Goal: Information Seeking & Learning: Learn about a topic

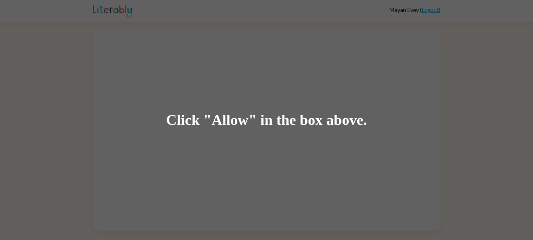
click at [209, 40] on div "Click "Allow" in the box above." at bounding box center [266, 120] width 533 height 240
click at [252, 78] on div "Click "Allow" in the box above." at bounding box center [266, 120] width 533 height 240
click at [253, 77] on div "Click "Allow" in the box above." at bounding box center [266, 120] width 533 height 240
click at [231, 116] on div "Click "Allow" in the box above." at bounding box center [266, 120] width 201 height 16
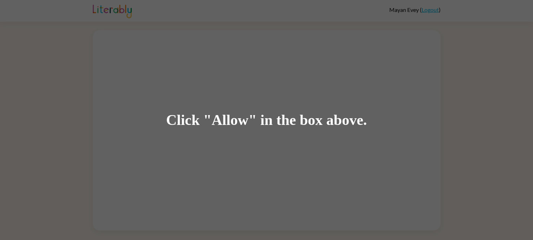
click at [230, 121] on div "Click "Allow" in the box above." at bounding box center [266, 120] width 201 height 16
click at [285, 123] on div "Click "Allow" in the box above." at bounding box center [266, 120] width 201 height 16
click at [397, 4] on div "Click "Allow" in the box above." at bounding box center [266, 120] width 533 height 240
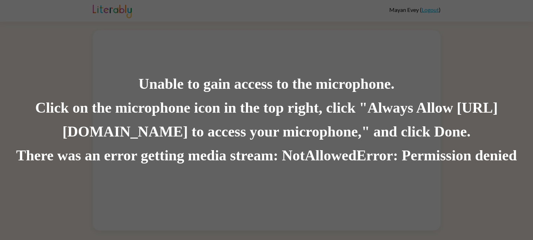
click at [153, 89] on div "Unable to gain access to the microphone." at bounding box center [266, 84] width 533 height 24
click at [152, 88] on div "Unable to gain access to the microphone." at bounding box center [266, 84] width 533 height 24
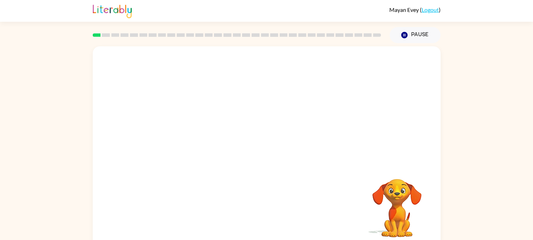
click at [252, 219] on div "Your browser must support playing .mp4 files to use Literably. Please try using…" at bounding box center [267, 146] width 348 height 201
click at [227, 123] on video "Your browser must support playing .mp4 files to use Literably. Please try using…" at bounding box center [267, 105] width 348 height 118
click at [226, 123] on video "Your browser must support playing .mp4 files to use Literably. Please try using…" at bounding box center [267, 105] width 348 height 118
click at [225, 123] on video "Your browser must support playing .mp4 files to use Literably. Please try using…" at bounding box center [267, 105] width 348 height 118
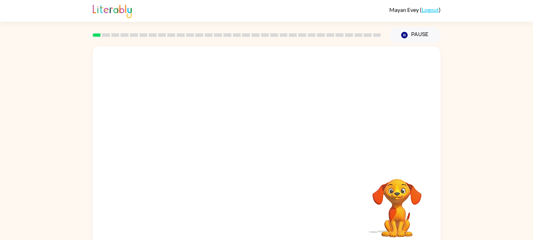
click at [225, 123] on video "Your browser must support playing .mp4 files to use Literably. Please try using…" at bounding box center [267, 105] width 348 height 118
click at [240, 121] on video "Your browser must support playing .mp4 files to use Literably. Please try using…" at bounding box center [267, 105] width 348 height 118
click at [266, 149] on div at bounding box center [266, 150] width 45 height 26
click at [268, 148] on div at bounding box center [266, 150] width 45 height 26
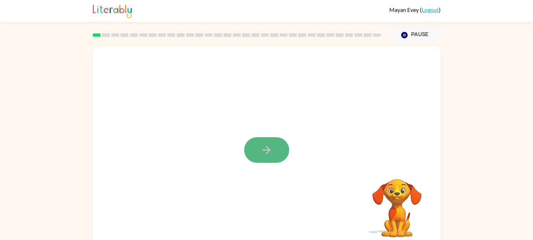
click at [263, 150] on icon "button" at bounding box center [267, 150] width 8 height 8
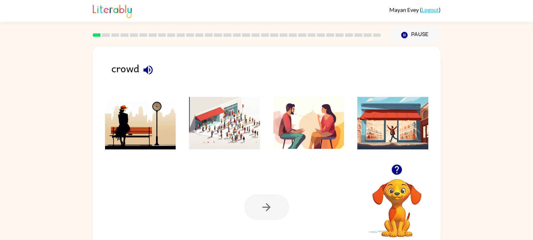
click at [266, 150] on ul at bounding box center [267, 125] width 334 height 67
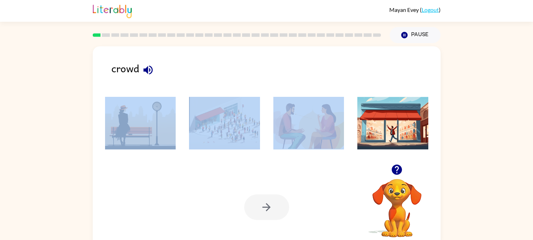
click at [233, 137] on img at bounding box center [224, 123] width 71 height 53
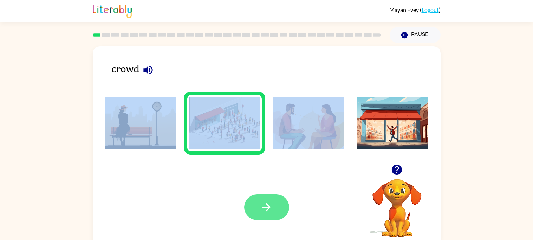
click at [266, 208] on icon "button" at bounding box center [267, 207] width 8 height 8
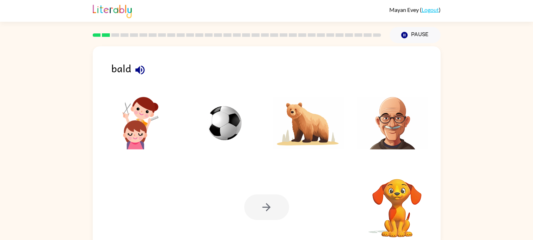
click at [266, 208] on div at bounding box center [266, 208] width 45 height 26
click at [224, 153] on li at bounding box center [225, 123] width 82 height 63
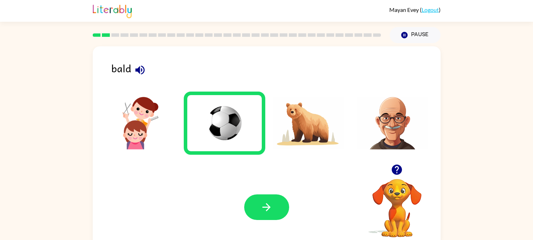
click at [125, 118] on img at bounding box center [140, 123] width 71 height 53
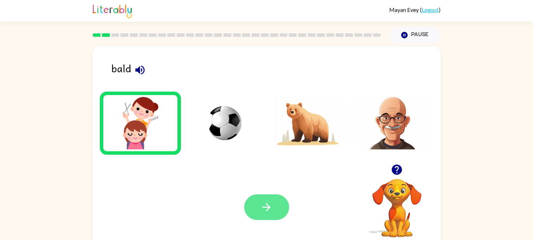
click at [251, 204] on button "button" at bounding box center [266, 208] width 45 height 26
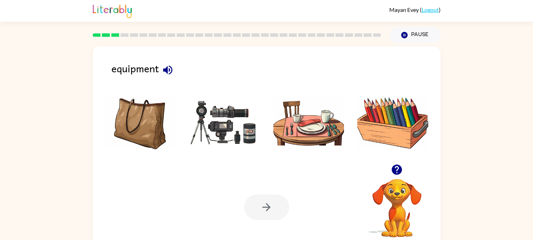
click at [237, 114] on img at bounding box center [224, 123] width 71 height 53
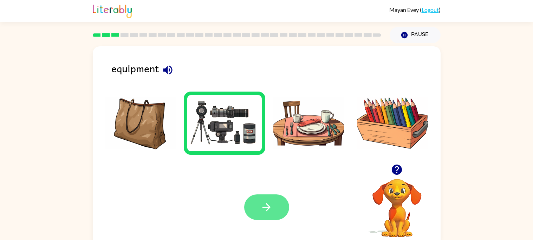
click at [262, 215] on button "button" at bounding box center [266, 208] width 45 height 26
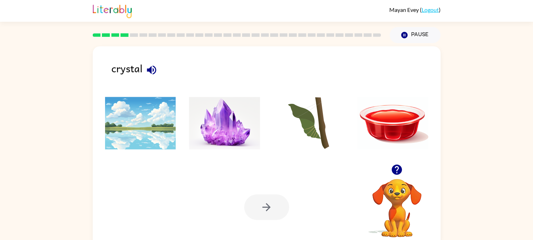
click at [192, 128] on img at bounding box center [224, 123] width 71 height 53
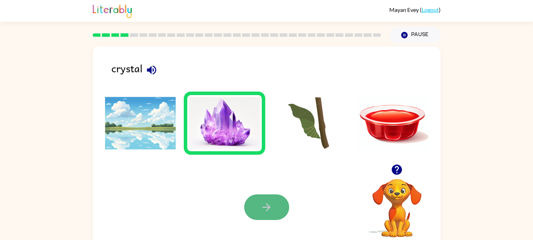
click at [253, 213] on button "button" at bounding box center [266, 208] width 45 height 26
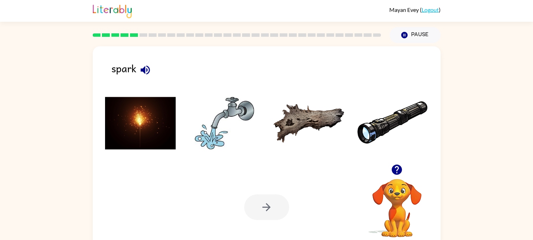
click at [150, 134] on img at bounding box center [140, 123] width 71 height 53
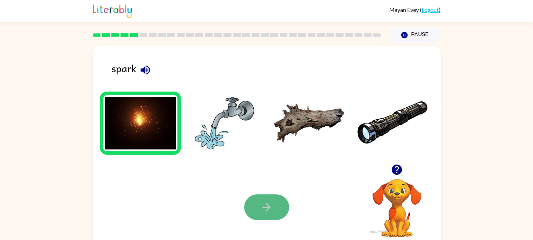
click at [250, 206] on button "button" at bounding box center [266, 208] width 45 height 26
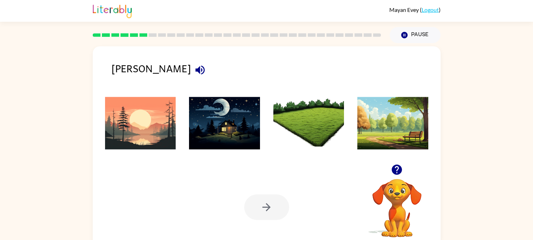
click at [149, 117] on img at bounding box center [140, 123] width 71 height 53
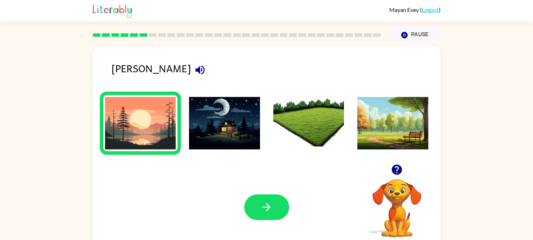
click at [149, 117] on img at bounding box center [140, 123] width 71 height 53
click at [269, 216] on button "button" at bounding box center [266, 208] width 45 height 26
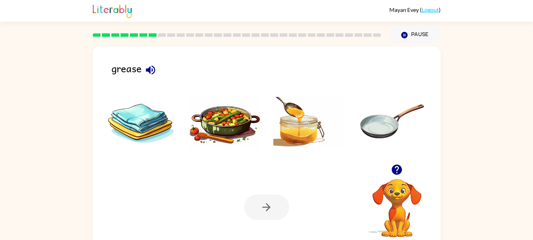
click at [216, 137] on img at bounding box center [224, 123] width 71 height 53
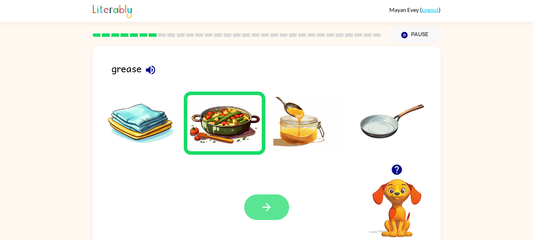
click at [252, 210] on button "button" at bounding box center [266, 208] width 45 height 26
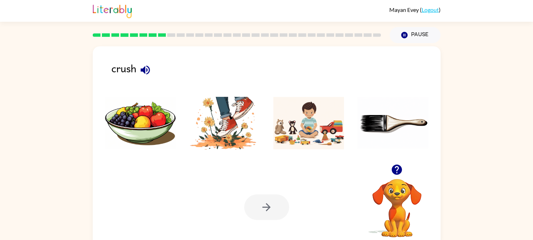
click at [220, 129] on img at bounding box center [224, 123] width 71 height 53
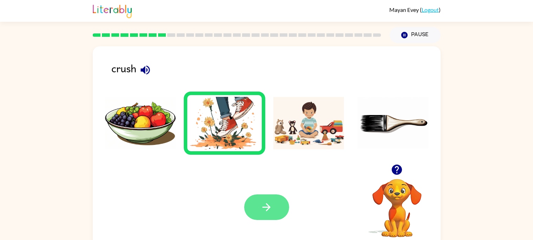
click at [282, 209] on button "button" at bounding box center [266, 208] width 45 height 26
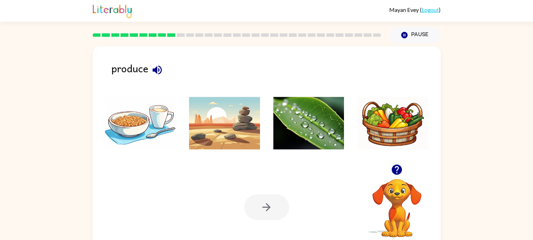
click at [244, 141] on img at bounding box center [224, 123] width 71 height 53
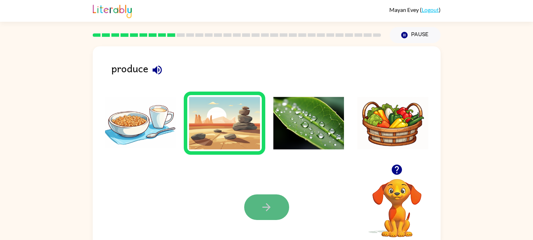
click at [267, 208] on icon "button" at bounding box center [266, 207] width 12 height 12
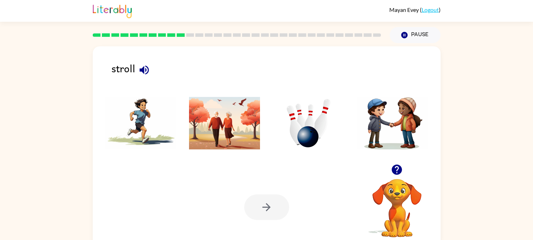
click at [198, 140] on img at bounding box center [224, 123] width 71 height 53
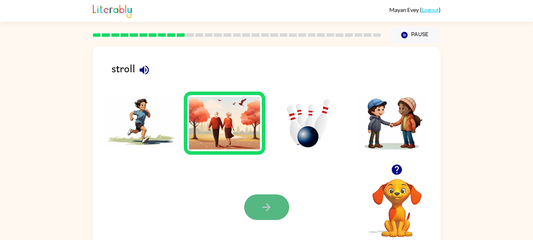
click at [264, 198] on button "button" at bounding box center [266, 208] width 45 height 26
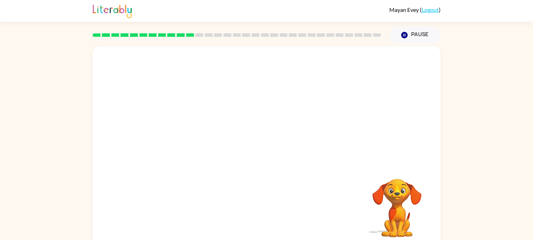
click at [184, 131] on video "Your browser must support playing .mp4 files to use Literably. Please try using…" at bounding box center [267, 105] width 348 height 118
click at [186, 131] on video "Your browser must support playing .mp4 files to use Literably. Please try using…" at bounding box center [267, 105] width 348 height 118
click at [352, 65] on video "Your browser must support playing .mp4 files to use Literably. Please try using…" at bounding box center [267, 105] width 348 height 118
click at [261, 143] on div at bounding box center [266, 150] width 45 height 26
click at [263, 144] on icon "button" at bounding box center [266, 150] width 12 height 12
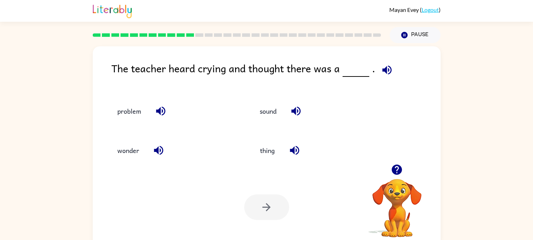
click at [383, 69] on icon "button" at bounding box center [386, 69] width 9 height 9
click at [128, 110] on button "problem" at bounding box center [129, 111] width 38 height 19
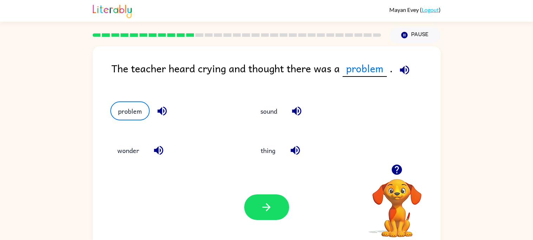
click at [405, 65] on icon "button" at bounding box center [405, 70] width 12 height 12
click at [247, 211] on button "button" at bounding box center [266, 208] width 45 height 26
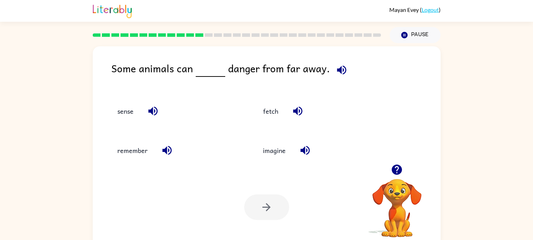
click at [337, 64] on icon "button" at bounding box center [342, 70] width 12 height 12
click at [151, 111] on icon "button" at bounding box center [152, 111] width 9 height 9
click at [165, 154] on icon "button" at bounding box center [167, 150] width 12 height 12
click at [296, 112] on icon "button" at bounding box center [297, 111] width 9 height 9
click at [300, 150] on icon "button" at bounding box center [304, 150] width 9 height 9
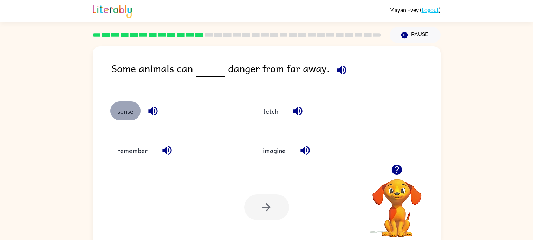
click at [128, 114] on button "sense" at bounding box center [125, 111] width 30 height 19
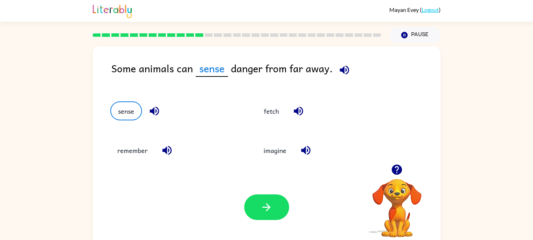
click at [270, 192] on div "Your browser must support playing .mp4 files to use Literably. Please try using…" at bounding box center [267, 207] width 348 height 79
click at [269, 195] on button "button" at bounding box center [266, 208] width 45 height 26
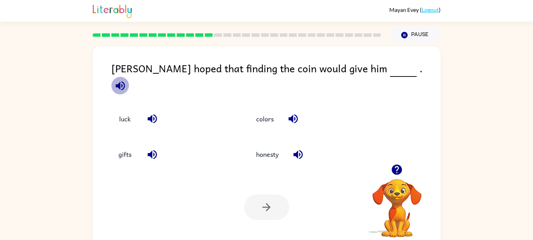
click at [127, 80] on icon "button" at bounding box center [120, 86] width 12 height 12
click at [129, 114] on button "luck" at bounding box center [125, 119] width 30 height 19
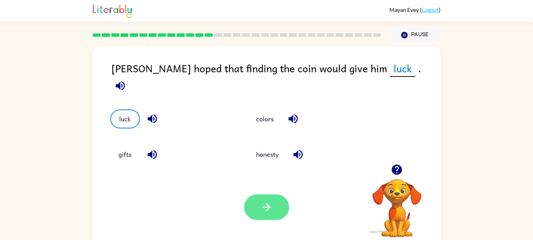
click at [258, 215] on button "button" at bounding box center [266, 208] width 45 height 26
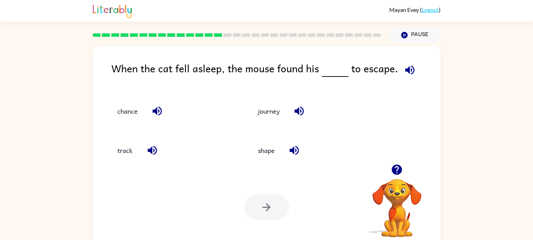
click at [412, 69] on icon "button" at bounding box center [410, 70] width 12 height 12
click at [288, 151] on icon "button" at bounding box center [294, 150] width 12 height 12
click at [295, 111] on icon "button" at bounding box center [299, 111] width 12 height 12
click at [156, 107] on icon "button" at bounding box center [157, 111] width 12 height 12
click at [149, 146] on icon "button" at bounding box center [152, 150] width 12 height 12
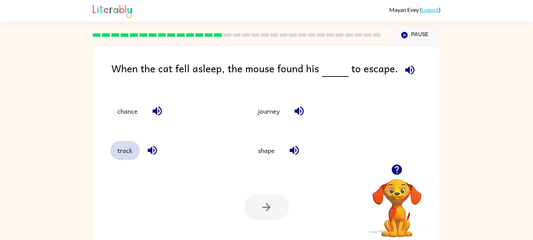
click at [124, 150] on button "track" at bounding box center [125, 150] width 30 height 19
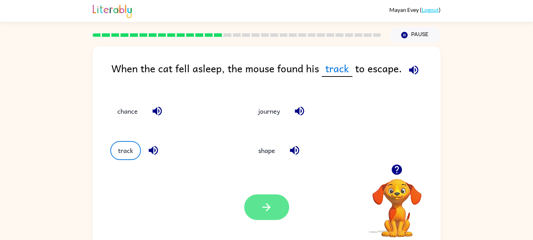
click at [259, 201] on button "button" at bounding box center [266, 208] width 45 height 26
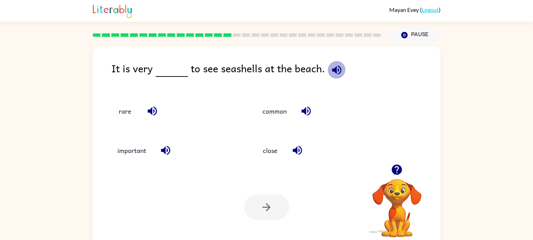
click at [336, 67] on icon "button" at bounding box center [336, 69] width 9 height 9
click at [303, 106] on icon "button" at bounding box center [306, 111] width 12 height 12
click at [296, 147] on icon "button" at bounding box center [297, 150] width 12 height 12
click at [168, 150] on icon "button" at bounding box center [166, 150] width 12 height 12
click at [152, 112] on icon "button" at bounding box center [152, 111] width 9 height 9
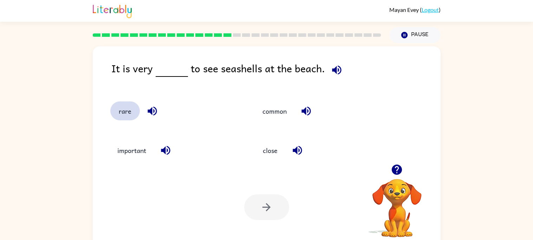
click at [120, 115] on button "rare" at bounding box center [125, 111] width 30 height 19
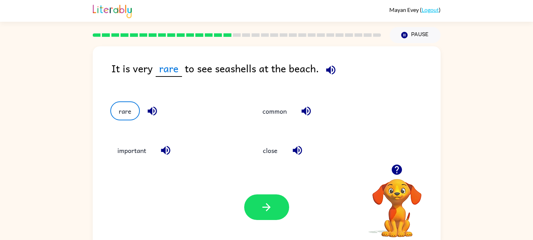
click at [152, 111] on icon "button" at bounding box center [152, 111] width 12 height 12
click at [257, 214] on button "button" at bounding box center [266, 208] width 45 height 26
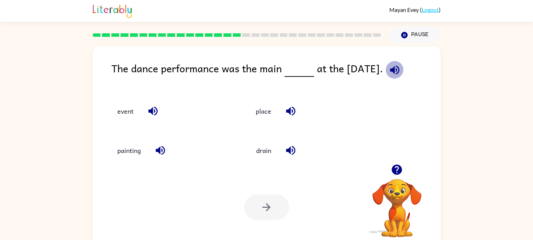
click at [392, 72] on icon "button" at bounding box center [395, 70] width 12 height 12
click at [134, 111] on button "event" at bounding box center [125, 111] width 30 height 19
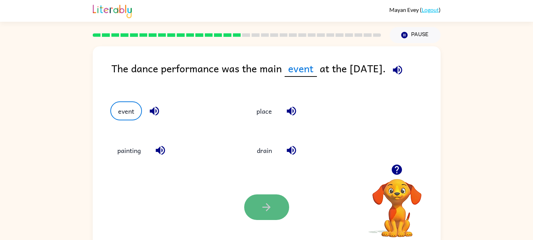
click at [269, 215] on button "button" at bounding box center [266, 208] width 45 height 26
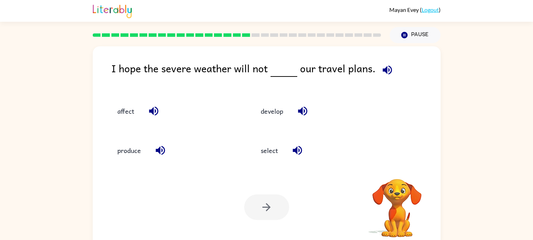
click at [269, 215] on div at bounding box center [266, 208] width 45 height 26
click at [381, 66] on icon "button" at bounding box center [387, 70] width 12 height 12
click at [381, 64] on icon "button" at bounding box center [387, 70] width 12 height 12
click at [385, 66] on icon "button" at bounding box center [387, 70] width 12 height 12
click at [151, 105] on icon "button" at bounding box center [154, 111] width 12 height 12
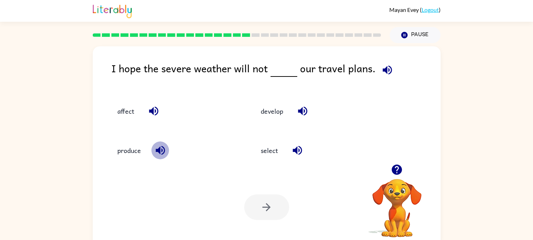
click at [157, 147] on icon "button" at bounding box center [160, 150] width 12 height 12
click at [300, 107] on icon "button" at bounding box center [303, 111] width 12 height 12
click at [295, 150] on icon "button" at bounding box center [297, 150] width 9 height 9
click at [121, 113] on button "affect" at bounding box center [125, 111] width 31 height 19
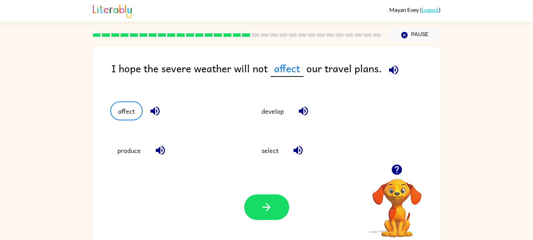
click at [153, 111] on icon "button" at bounding box center [154, 111] width 9 height 9
click at [264, 209] on icon "button" at bounding box center [266, 207] width 12 height 12
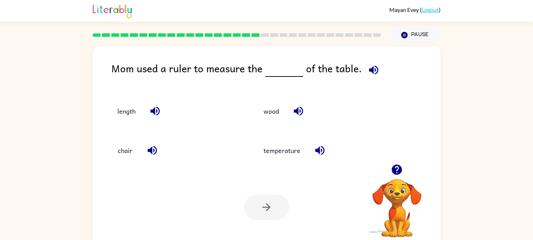
click at [374, 68] on icon "button" at bounding box center [373, 69] width 9 height 9
click at [132, 111] on button "length" at bounding box center [126, 111] width 32 height 19
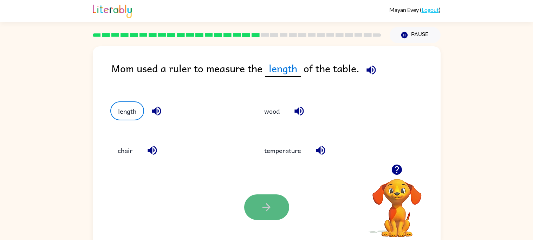
click at [257, 204] on button "button" at bounding box center [266, 208] width 45 height 26
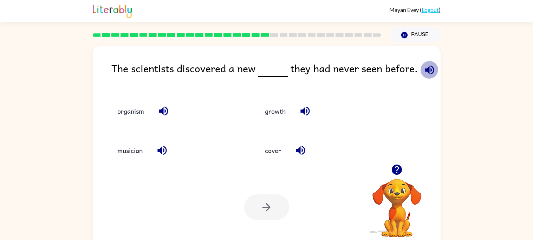
click at [425, 70] on icon "button" at bounding box center [429, 69] width 9 height 9
click at [163, 111] on icon "button" at bounding box center [163, 111] width 9 height 9
click at [159, 151] on icon "button" at bounding box center [161, 150] width 9 height 9
click at [303, 106] on icon "button" at bounding box center [305, 111] width 12 height 12
click at [297, 150] on icon "button" at bounding box center [300, 150] width 9 height 9
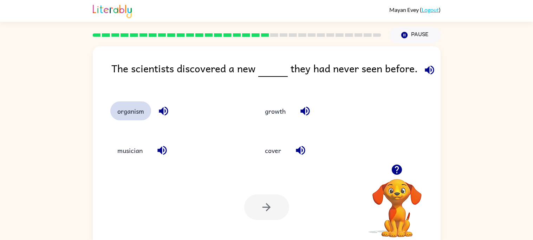
click at [128, 108] on button "organism" at bounding box center [130, 111] width 41 height 19
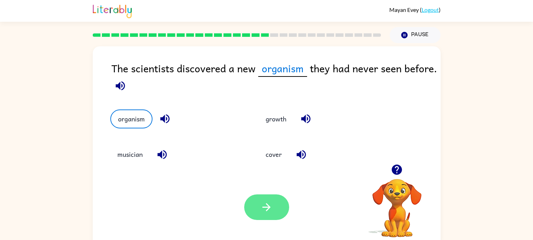
click at [253, 218] on button "button" at bounding box center [266, 208] width 45 height 26
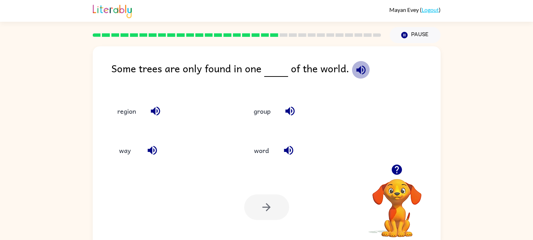
click at [357, 67] on icon "button" at bounding box center [360, 69] width 9 height 9
click at [285, 109] on icon "button" at bounding box center [290, 111] width 12 height 12
click at [296, 166] on div "word" at bounding box center [301, 147] width 137 height 39
click at [283, 150] on icon "button" at bounding box center [289, 150] width 12 height 12
click at [151, 149] on icon "button" at bounding box center [152, 150] width 9 height 9
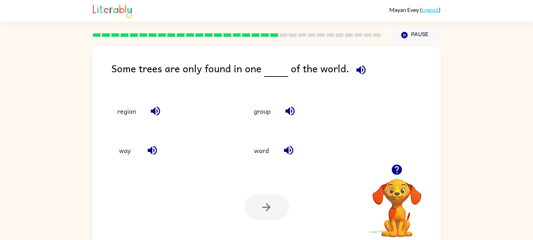
click at [151, 148] on icon "button" at bounding box center [152, 150] width 9 height 9
click at [156, 149] on icon "button" at bounding box center [152, 150] width 9 height 9
click at [156, 105] on icon "button" at bounding box center [155, 111] width 12 height 12
click at [134, 107] on button "region" at bounding box center [126, 111] width 33 height 19
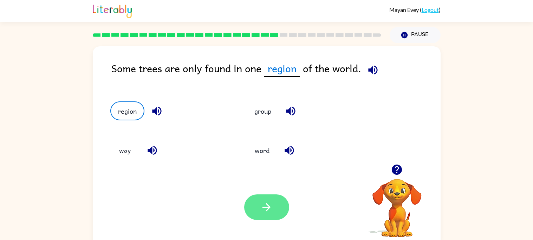
click at [276, 205] on button "button" at bounding box center [266, 208] width 45 height 26
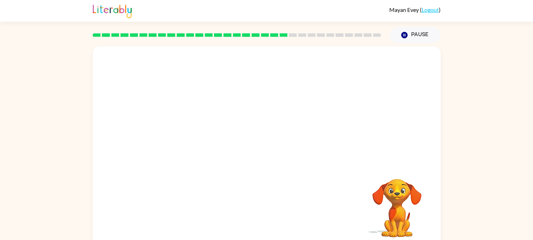
click at [200, 146] on video "Your browser must support playing .mp4 files to use Literably. Please try using…" at bounding box center [267, 105] width 348 height 118
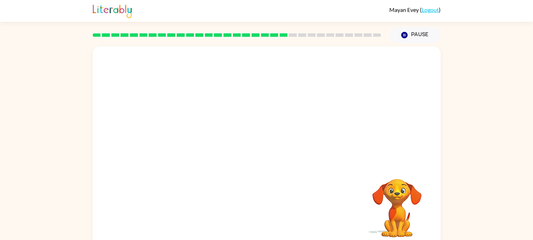
click at [200, 146] on video "Your browser must support playing .mp4 files to use Literably. Please try using…" at bounding box center [267, 105] width 348 height 118
click at [265, 153] on div at bounding box center [266, 150] width 45 height 26
click at [266, 153] on icon "button" at bounding box center [266, 150] width 12 height 12
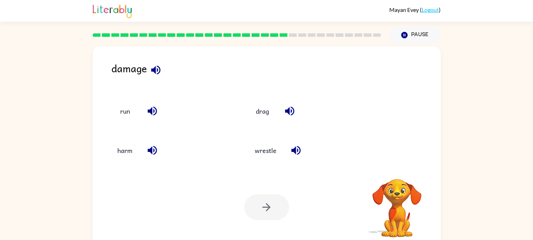
click at [150, 67] on icon "button" at bounding box center [156, 70] width 12 height 12
click at [155, 106] on icon "button" at bounding box center [152, 111] width 12 height 12
click at [157, 153] on icon "button" at bounding box center [152, 150] width 12 height 12
click at [298, 146] on icon "button" at bounding box center [296, 150] width 12 height 12
click at [289, 115] on icon "button" at bounding box center [290, 111] width 12 height 12
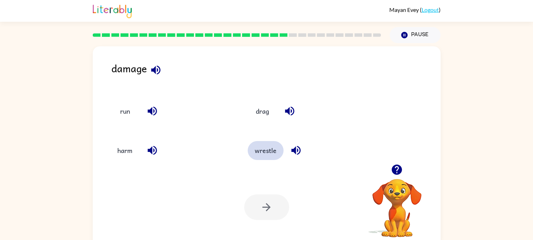
click at [268, 153] on button "wrestle" at bounding box center [266, 150] width 36 height 19
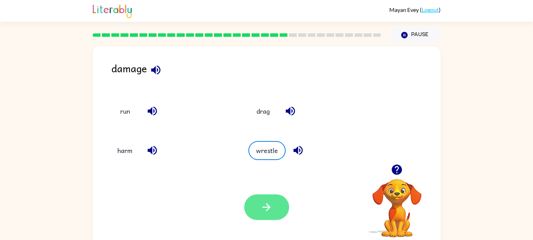
click at [268, 200] on button "button" at bounding box center [266, 208] width 45 height 26
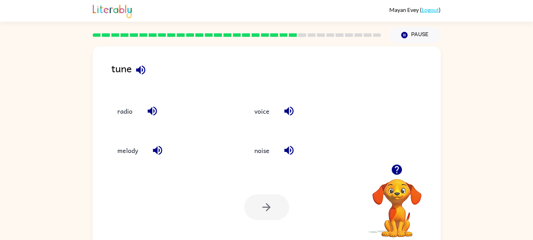
click at [140, 73] on icon "button" at bounding box center [140, 69] width 9 height 9
click at [148, 109] on icon "button" at bounding box center [152, 111] width 12 height 12
click at [153, 142] on button "button" at bounding box center [158, 151] width 18 height 18
click at [258, 110] on button "voice" at bounding box center [262, 111] width 30 height 19
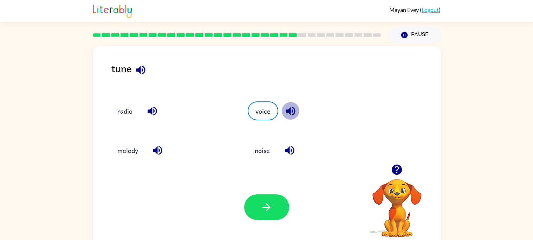
click at [289, 109] on icon "button" at bounding box center [290, 111] width 9 height 9
click at [263, 152] on button "noise" at bounding box center [263, 150] width 30 height 19
click at [289, 149] on icon "button" at bounding box center [290, 150] width 9 height 9
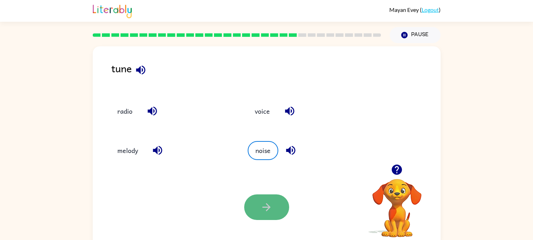
click at [260, 218] on button "button" at bounding box center [266, 208] width 45 height 26
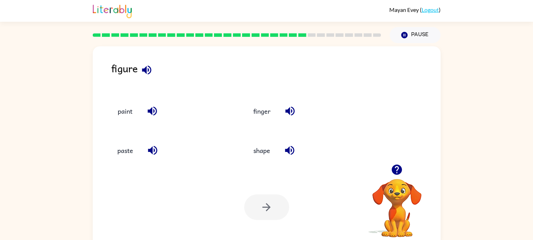
click at [146, 66] on icon "button" at bounding box center [146, 69] width 9 height 9
click at [148, 110] on icon "button" at bounding box center [152, 111] width 9 height 9
click at [150, 148] on icon "button" at bounding box center [153, 150] width 12 height 12
click at [291, 113] on icon "button" at bounding box center [290, 111] width 12 height 12
click at [288, 149] on icon "button" at bounding box center [289, 150] width 9 height 9
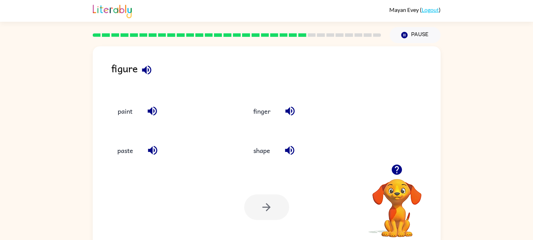
click at [148, 68] on icon "button" at bounding box center [147, 70] width 12 height 12
click at [150, 110] on icon "button" at bounding box center [152, 111] width 9 height 9
click at [147, 149] on icon "button" at bounding box center [153, 150] width 12 height 12
click at [287, 148] on icon "button" at bounding box center [290, 150] width 12 height 12
click at [259, 150] on button "shape" at bounding box center [261, 150] width 31 height 19
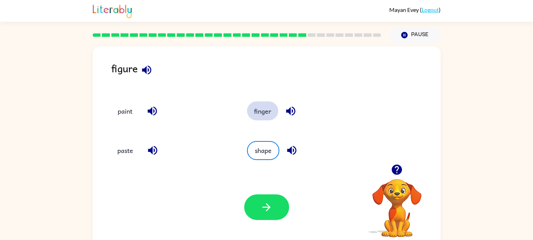
click at [261, 117] on button "finger" at bounding box center [262, 111] width 31 height 19
click at [291, 111] on icon "button" at bounding box center [292, 111] width 12 height 12
click at [271, 148] on button "shape" at bounding box center [262, 150] width 31 height 19
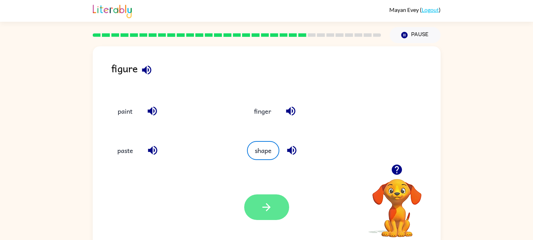
click at [272, 211] on icon "button" at bounding box center [266, 207] width 12 height 12
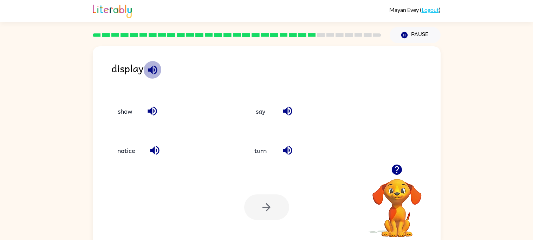
click at [156, 66] on icon "button" at bounding box center [153, 70] width 12 height 12
click at [151, 103] on button "button" at bounding box center [152, 111] width 18 height 18
click at [127, 108] on button "show" at bounding box center [125, 111] width 30 height 19
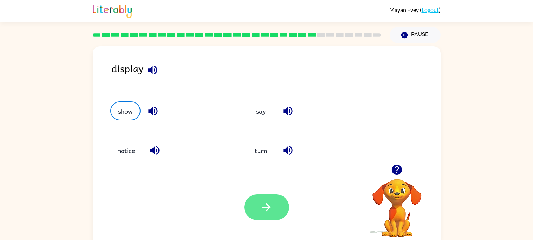
click at [285, 204] on button "button" at bounding box center [266, 208] width 45 height 26
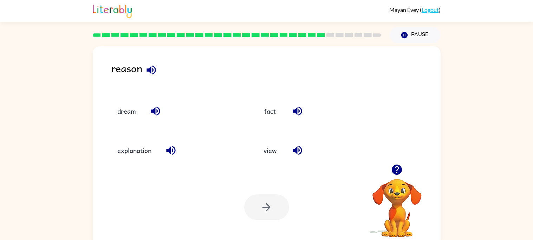
click at [151, 72] on icon "button" at bounding box center [151, 70] width 12 height 12
click at [149, 110] on icon "button" at bounding box center [155, 111] width 12 height 12
click at [171, 143] on button "button" at bounding box center [171, 151] width 18 height 18
click at [294, 107] on icon "button" at bounding box center [297, 111] width 12 height 12
click at [296, 146] on icon "button" at bounding box center [297, 150] width 12 height 12
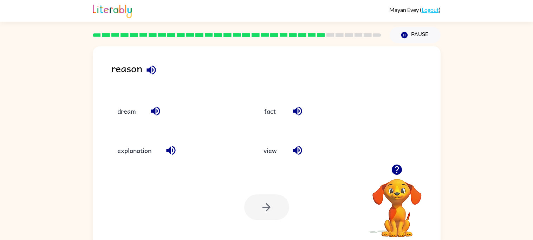
click at [151, 65] on icon "button" at bounding box center [151, 70] width 12 height 12
click at [148, 68] on icon "button" at bounding box center [151, 70] width 12 height 12
click at [143, 147] on button "explanation" at bounding box center [134, 150] width 48 height 19
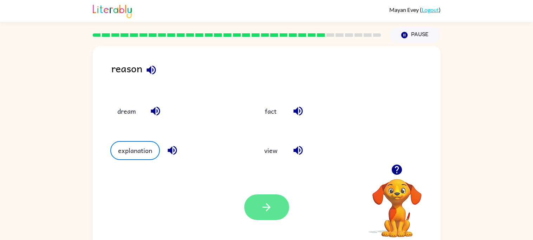
click at [268, 219] on button "button" at bounding box center [266, 208] width 45 height 26
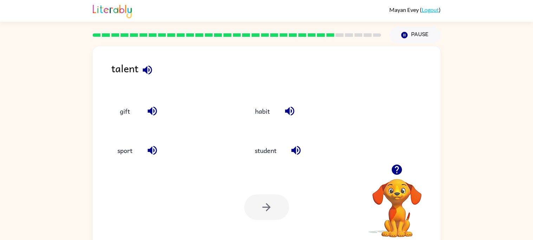
click at [245, 219] on div at bounding box center [266, 208] width 45 height 26
click at [148, 65] on icon "button" at bounding box center [147, 70] width 12 height 12
click at [151, 113] on icon "button" at bounding box center [152, 111] width 9 height 9
click at [148, 148] on icon "button" at bounding box center [152, 150] width 12 height 12
click at [292, 108] on icon "button" at bounding box center [289, 111] width 9 height 9
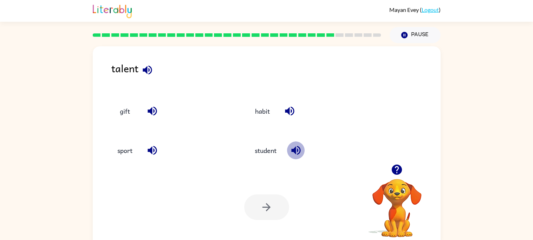
click at [297, 151] on icon "button" at bounding box center [296, 150] width 12 height 12
click at [253, 106] on button "habit" at bounding box center [263, 111] width 30 height 19
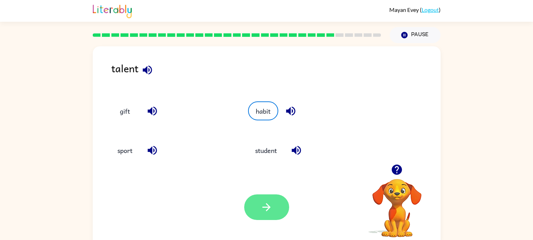
click at [278, 213] on button "button" at bounding box center [266, 208] width 45 height 26
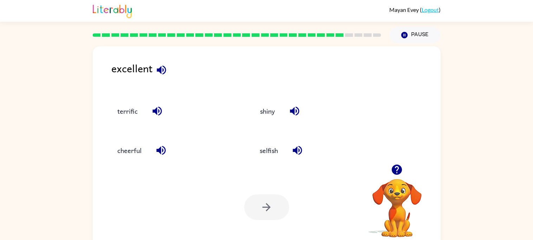
click at [162, 73] on icon "button" at bounding box center [161, 70] width 12 height 12
click at [155, 113] on icon "button" at bounding box center [157, 111] width 9 height 9
click at [122, 106] on button "terrific" at bounding box center [127, 111] width 34 height 19
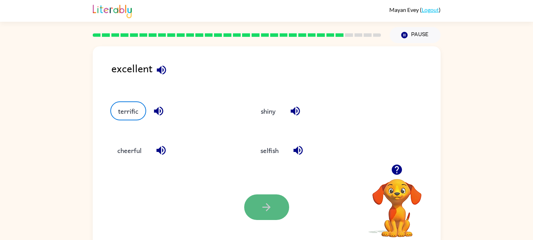
click at [265, 211] on icon "button" at bounding box center [266, 207] width 12 height 12
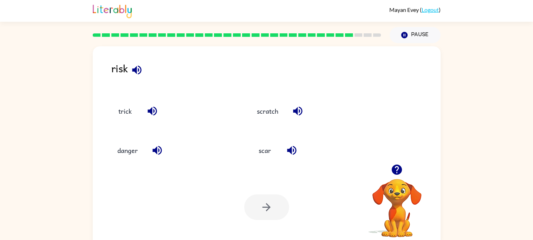
click at [136, 62] on button "button" at bounding box center [137, 70] width 18 height 18
click at [153, 112] on icon "button" at bounding box center [152, 111] width 12 height 12
click at [156, 148] on icon "button" at bounding box center [157, 150] width 12 height 12
click at [291, 110] on button "button" at bounding box center [298, 111] width 18 height 18
click at [287, 151] on icon "button" at bounding box center [292, 150] width 12 height 12
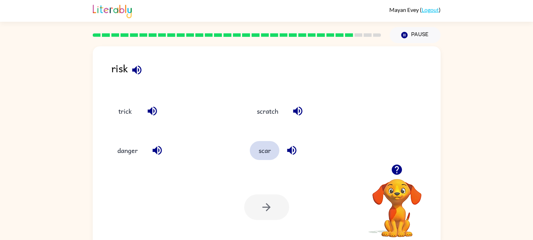
click at [256, 147] on button "scar" at bounding box center [265, 150] width 30 height 19
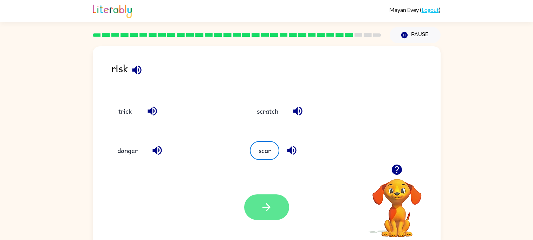
click at [277, 214] on button "button" at bounding box center [266, 208] width 45 height 26
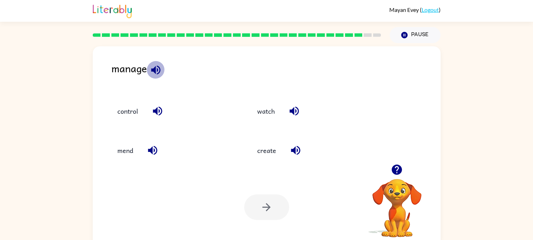
click at [158, 71] on icon "button" at bounding box center [155, 69] width 9 height 9
click at [154, 111] on icon "button" at bounding box center [157, 111] width 9 height 9
click at [119, 112] on button "control" at bounding box center [127, 111] width 35 height 19
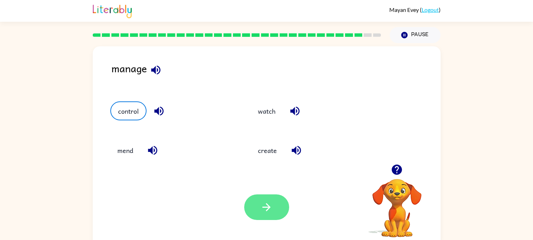
click at [251, 215] on button "button" at bounding box center [266, 208] width 45 height 26
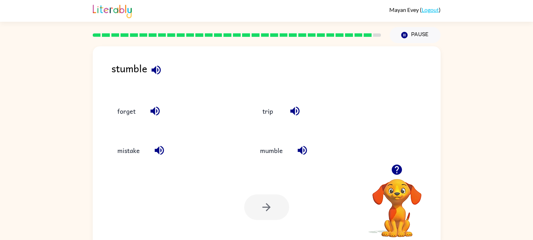
click at [153, 64] on icon "button" at bounding box center [156, 70] width 12 height 12
click at [157, 110] on icon "button" at bounding box center [155, 111] width 12 height 12
click at [154, 147] on icon "button" at bounding box center [159, 150] width 12 height 12
click at [259, 107] on button "trip" at bounding box center [268, 111] width 30 height 19
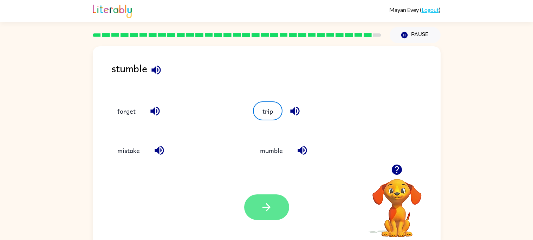
click at [272, 201] on icon "button" at bounding box center [266, 207] width 12 height 12
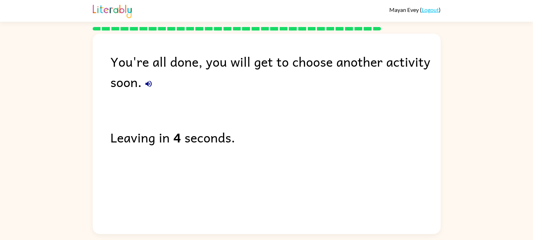
click at [150, 86] on icon "button" at bounding box center [149, 84] width 6 height 6
